Goal: Check status: Check status

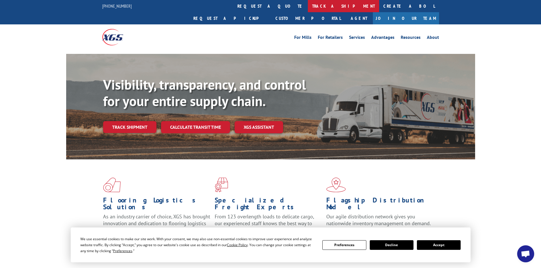
click at [308, 3] on link "track a shipment" at bounding box center [343, 6] width 71 height 12
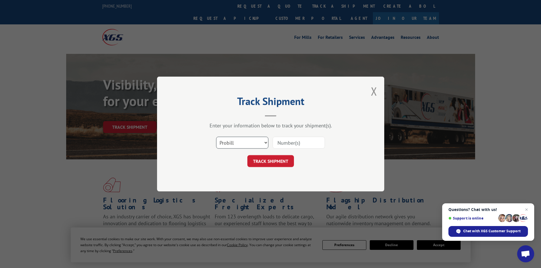
click at [246, 141] on select "Select category... Probill BOL PO" at bounding box center [242, 143] width 52 height 12
select select "bol"
click at [216, 137] on select "Select category... Probill BOL PO" at bounding box center [242, 143] width 52 height 12
paste input "6021307"
type input "6021307"
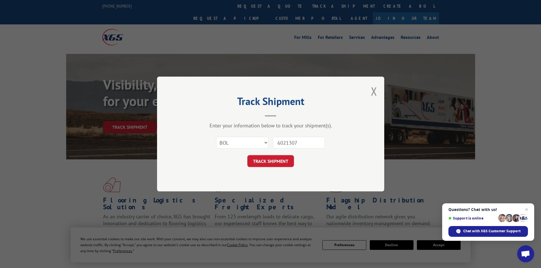
click at [275, 159] on button "TRACK SHIPMENT" at bounding box center [270, 161] width 47 height 12
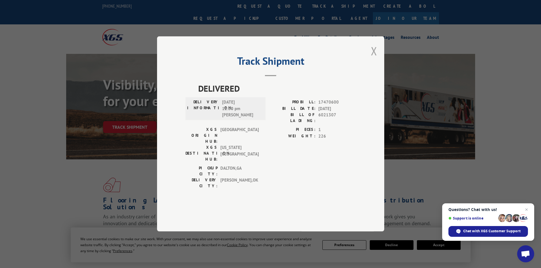
click at [374, 59] on button "Close modal" at bounding box center [374, 50] width 6 height 15
